Goal: Information Seeking & Learning: Learn about a topic

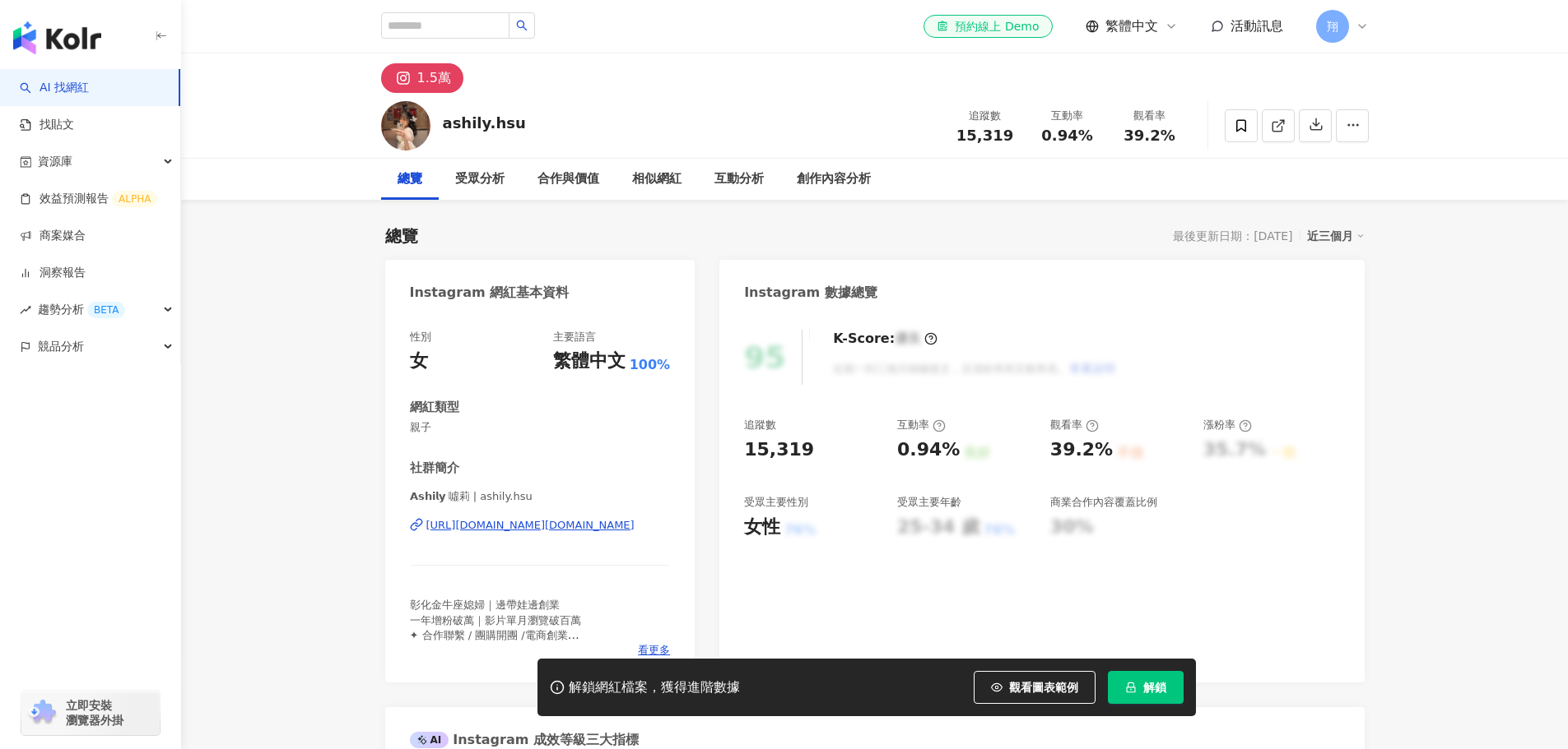
click at [506, 526] on div "https://www.instagram.com/ashily.hsu/" at bounding box center [530, 526] width 209 height 15
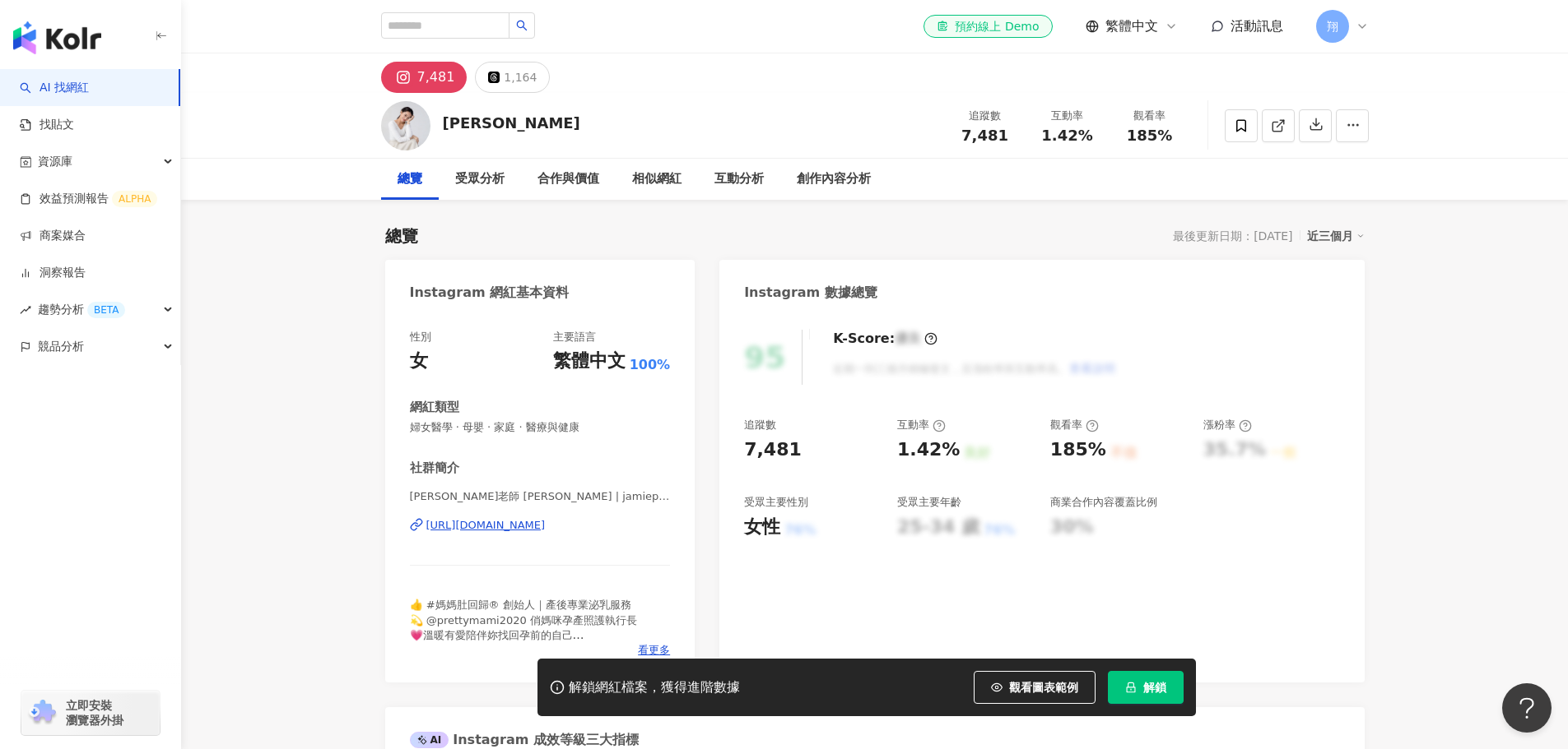
click at [529, 527] on div "https://www.instagram.com/jamiepower722/" at bounding box center [486, 526] width 120 height 15
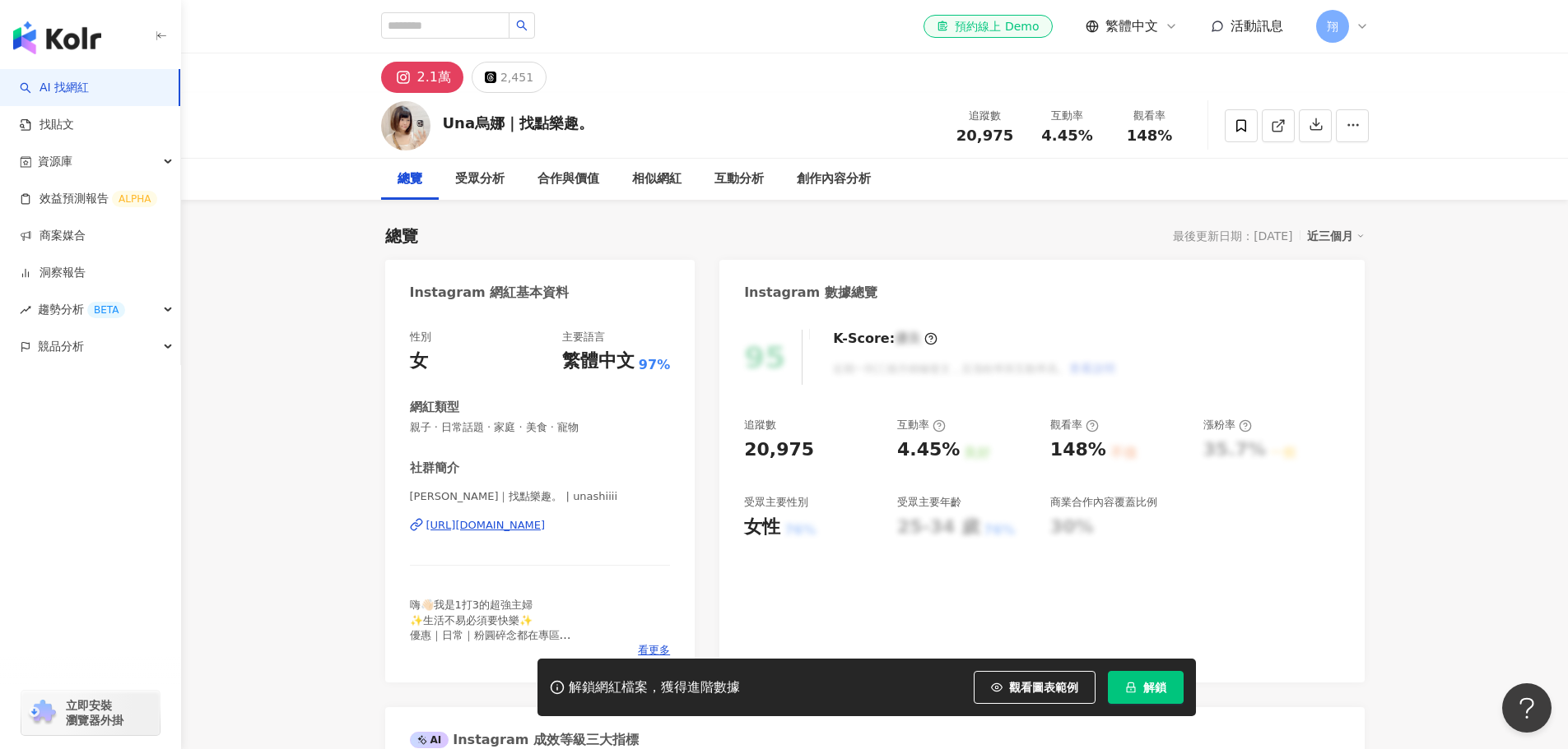
drag, startPoint x: 481, startPoint y: 404, endPoint x: 516, endPoint y: 524, distance: 125.0
click at [516, 524] on div "https://www.instagram.com/unashiiii/" at bounding box center [486, 526] width 120 height 15
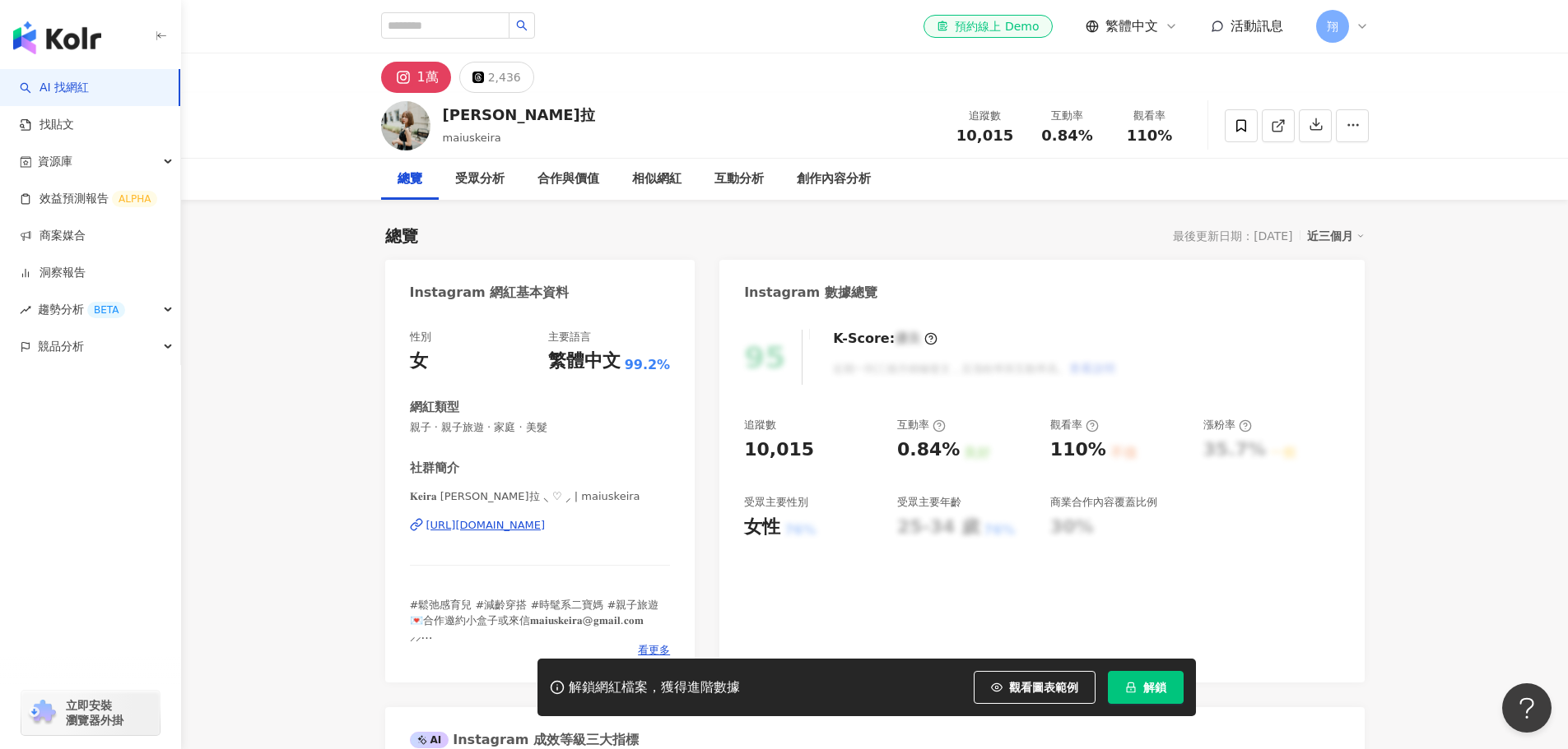
click at [545, 527] on div "https://www.instagram.com/maiuskeira/" at bounding box center [486, 526] width 120 height 15
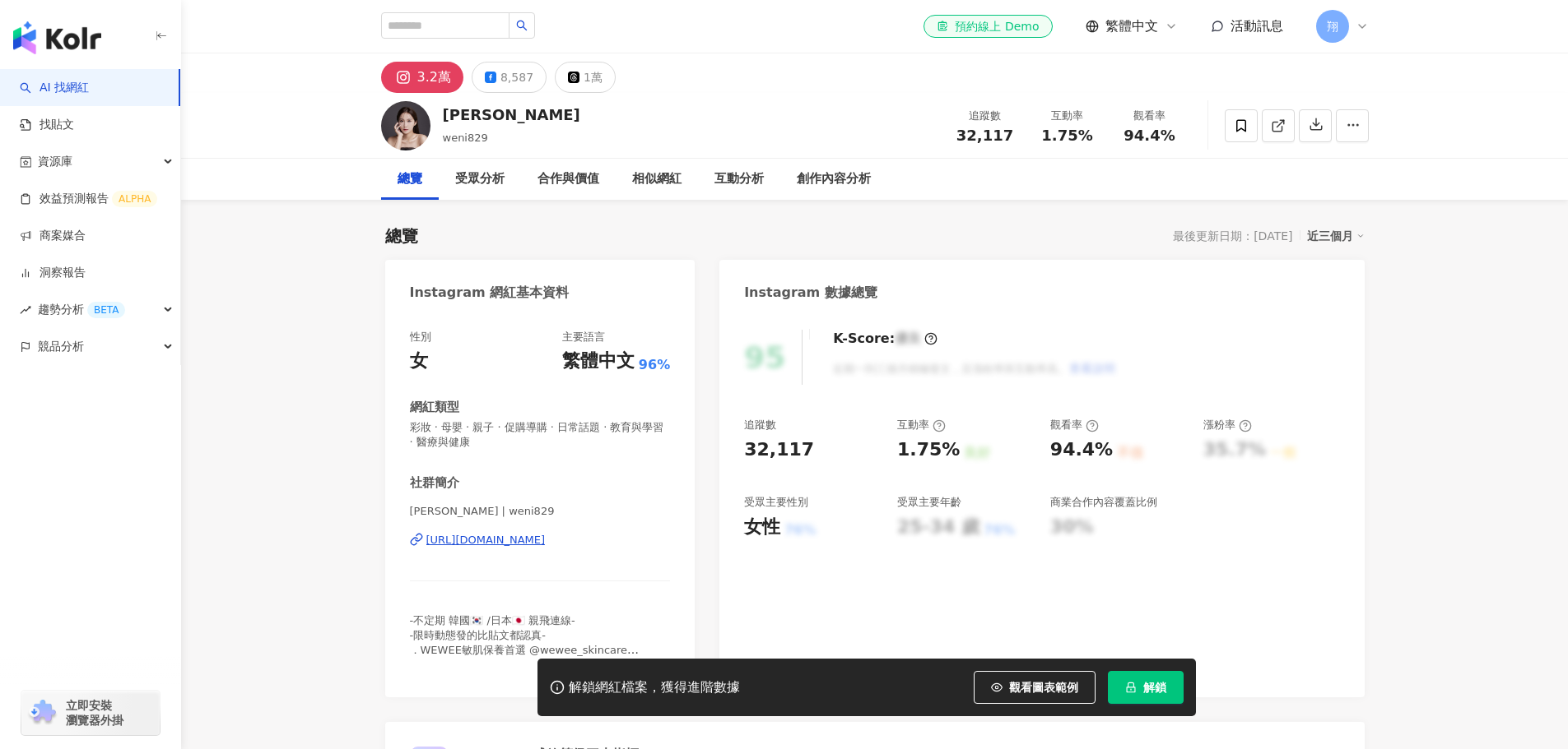
click at [496, 541] on div "[URL][DOMAIN_NAME]" at bounding box center [486, 540] width 120 height 15
drag, startPoint x: 536, startPoint y: 118, endPoint x: 442, endPoint y: 121, distance: 94.0
click at [442, 121] on div "[PERSON_NAME]媽 weni829 追蹤數 32,117 互動率 1.75% 觀看率 94.4%" at bounding box center [874, 125] width 1053 height 65
copy div "[PERSON_NAME]"
drag, startPoint x: 461, startPoint y: 540, endPoint x: 412, endPoint y: 540, distance: 49.0
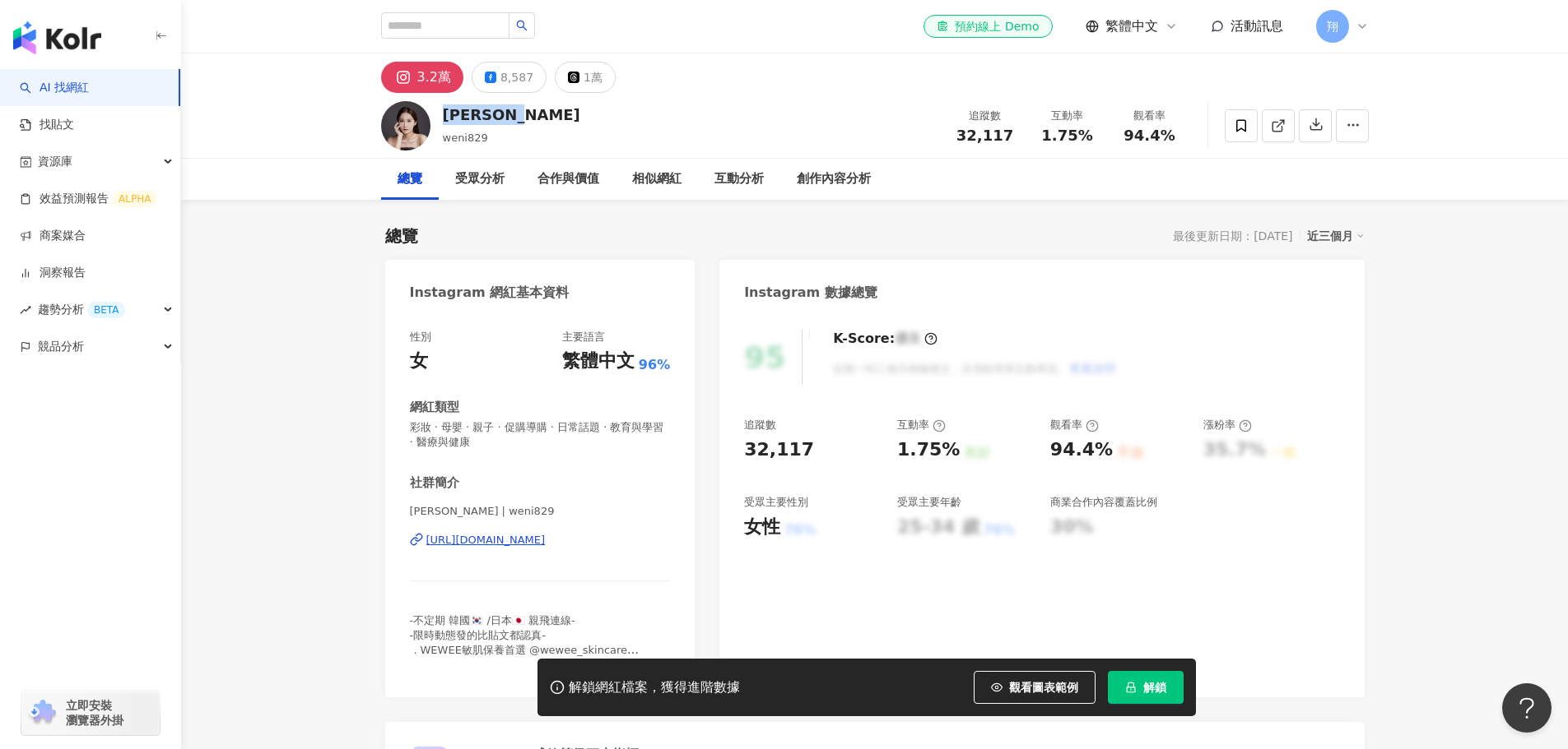
click at [412, 540] on icon at bounding box center [416, 540] width 13 height 13
